Goal: Task Accomplishment & Management: Use online tool/utility

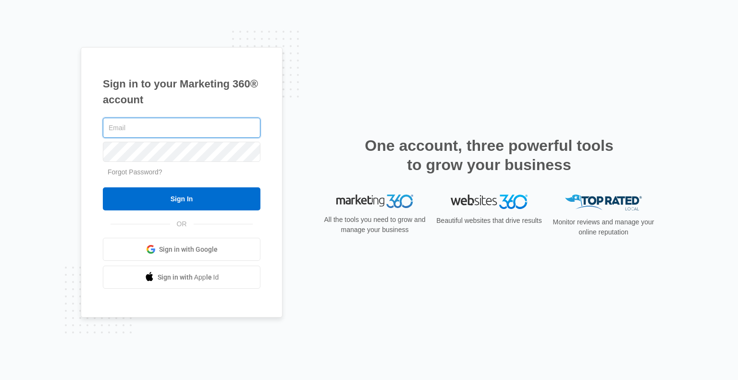
type input "[EMAIL_ADDRESS][DOMAIN_NAME]"
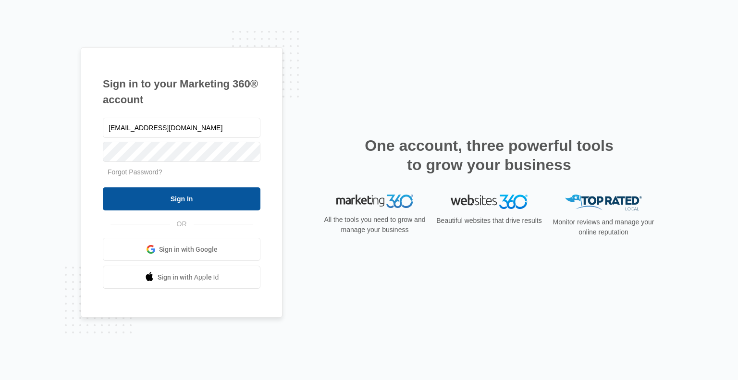
click at [219, 200] on input "Sign In" at bounding box center [182, 198] width 158 height 23
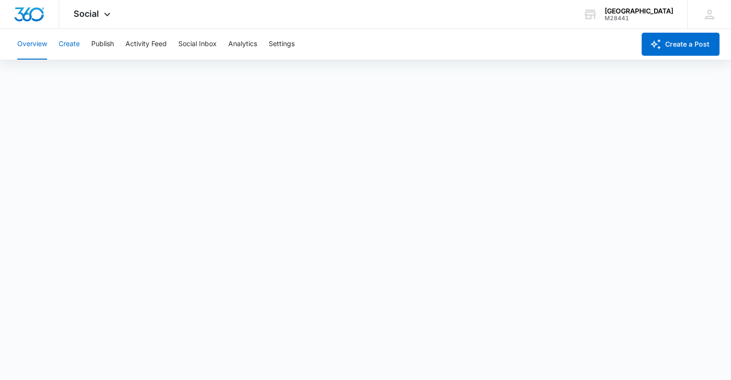
click at [67, 45] on button "Create" at bounding box center [69, 44] width 21 height 31
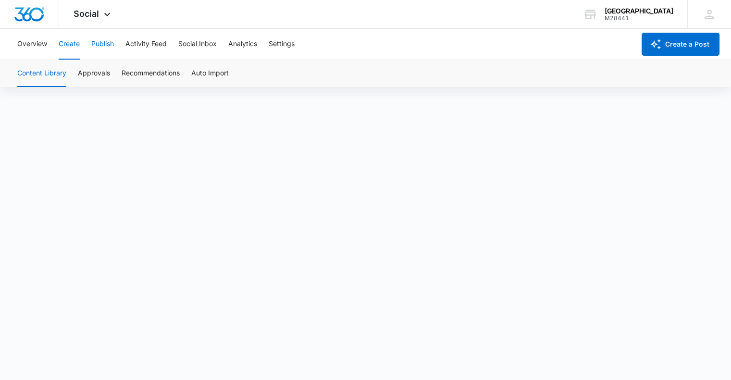
click at [104, 44] on button "Publish" at bounding box center [102, 44] width 23 height 31
click at [69, 45] on button "Create" at bounding box center [69, 44] width 21 height 31
click at [109, 45] on button "Publish" at bounding box center [102, 44] width 23 height 31
click at [68, 43] on button "Create" at bounding box center [69, 44] width 21 height 31
click at [104, 69] on button "Approvals" at bounding box center [94, 73] width 32 height 27
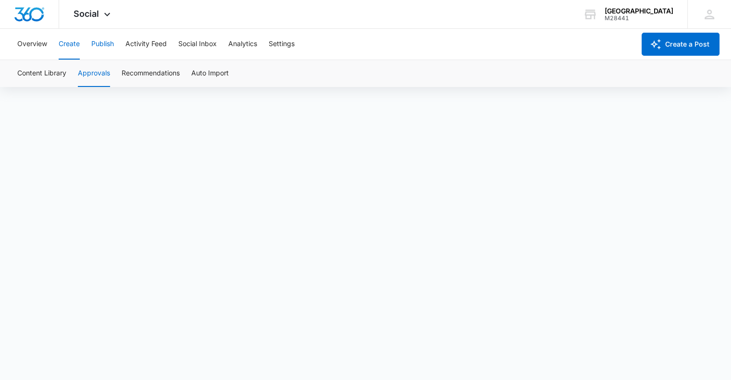
click at [101, 44] on button "Publish" at bounding box center [102, 44] width 23 height 31
click at [77, 49] on button "Create" at bounding box center [69, 44] width 21 height 31
click at [112, 44] on button "Publish" at bounding box center [102, 44] width 23 height 31
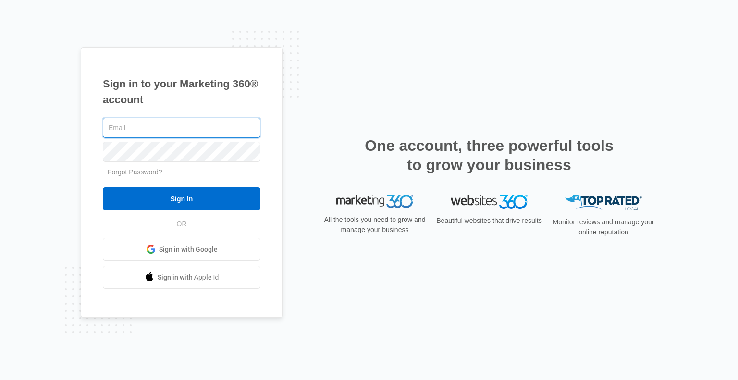
type input "[EMAIL_ADDRESS][DOMAIN_NAME]"
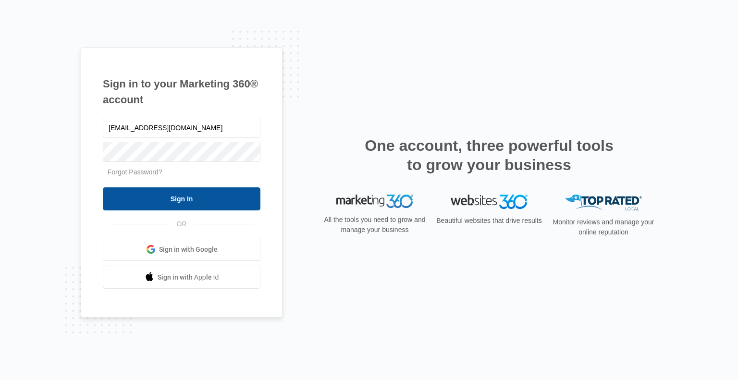
click at [226, 203] on input "Sign In" at bounding box center [182, 198] width 158 height 23
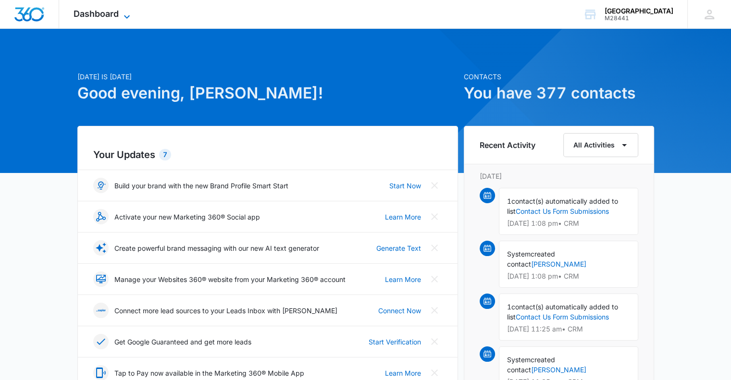
click at [106, 14] on span "Dashboard" at bounding box center [96, 14] width 45 height 10
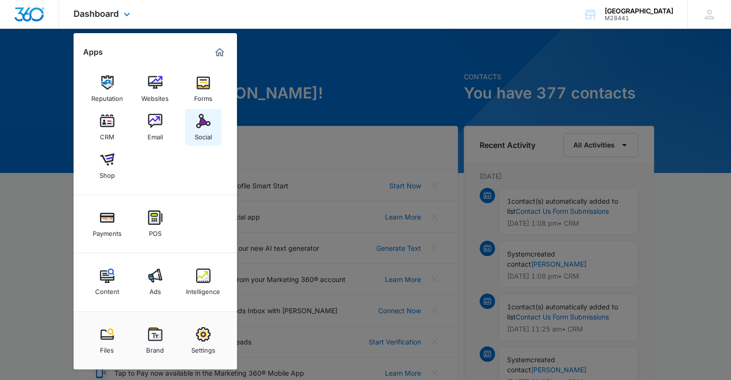
click at [202, 124] on img at bounding box center [203, 121] width 14 height 14
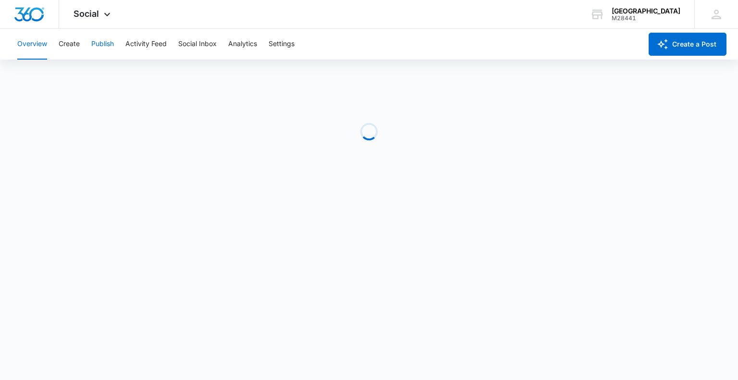
click at [100, 47] on button "Publish" at bounding box center [102, 44] width 23 height 31
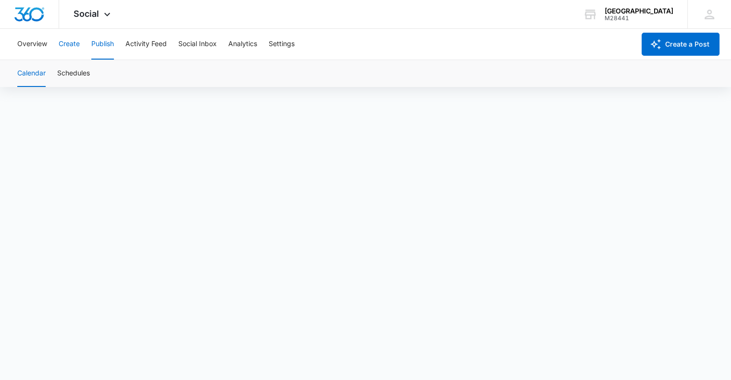
click at [76, 45] on button "Create" at bounding box center [69, 44] width 21 height 31
click at [109, 46] on button "Publish" at bounding box center [102, 44] width 23 height 31
